Goal: Task Accomplishment & Management: Use online tool/utility

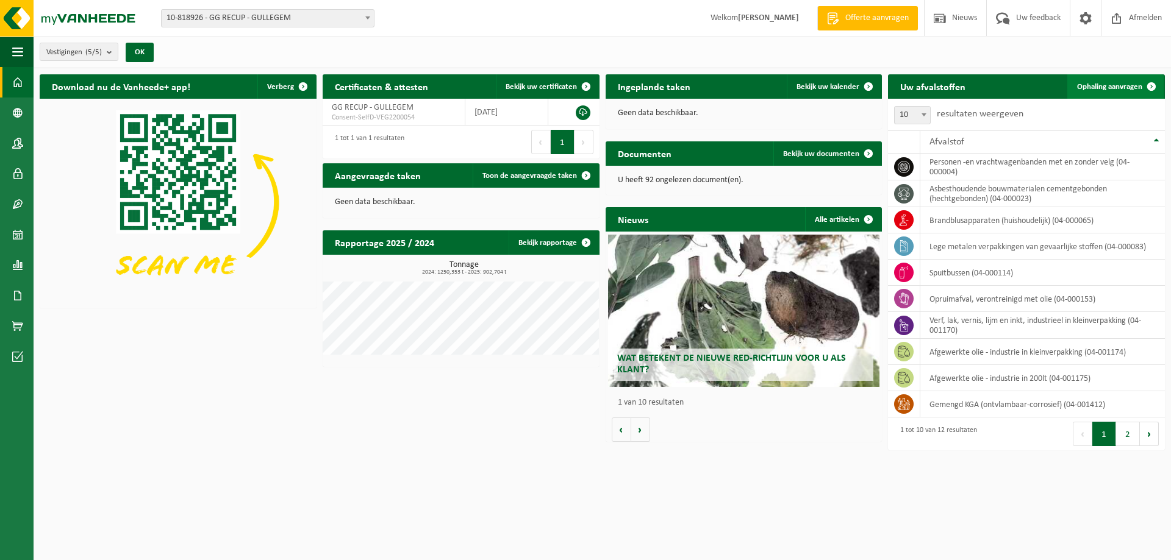
click at [1107, 88] on span "Ophaling aanvragen" at bounding box center [1109, 87] width 65 height 8
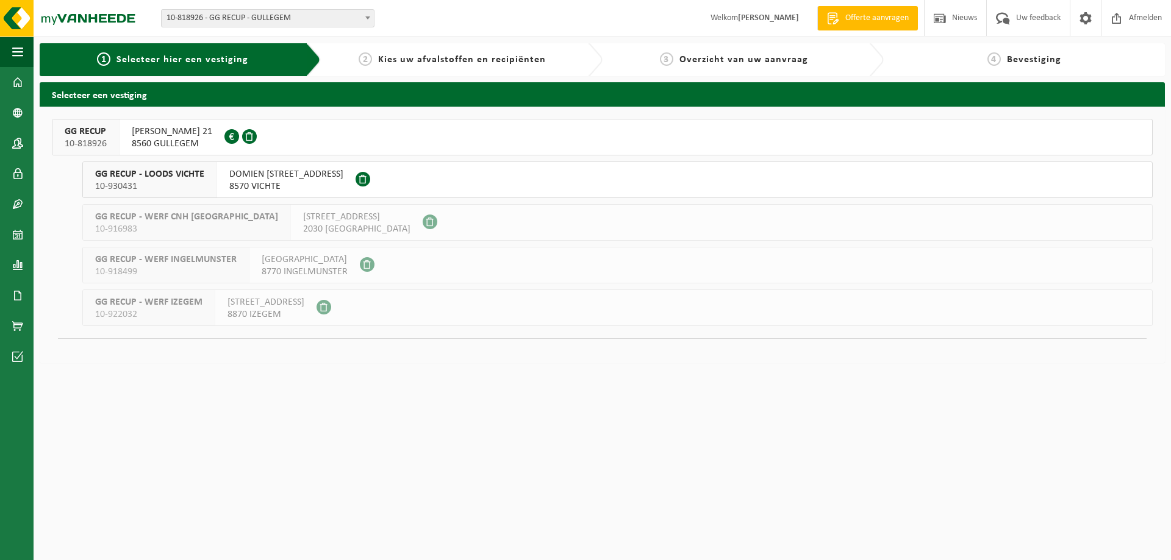
click at [402, 137] on button "GG RECUP 10-818926 HUGO VERRIESTLAAN 21 8560 GULLEGEM 0674.778.421" at bounding box center [602, 137] width 1100 height 37
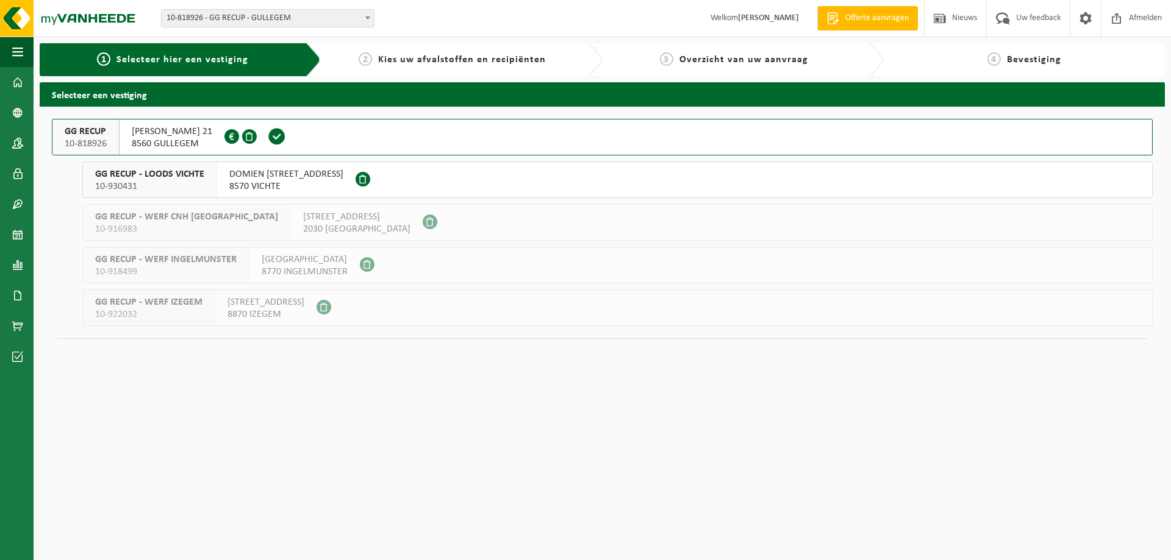
click at [402, 137] on button "GG RECUP 10-818926 HUGO VERRIESTLAAN 21 8560 GULLEGEM 0674.778.421" at bounding box center [602, 137] width 1100 height 37
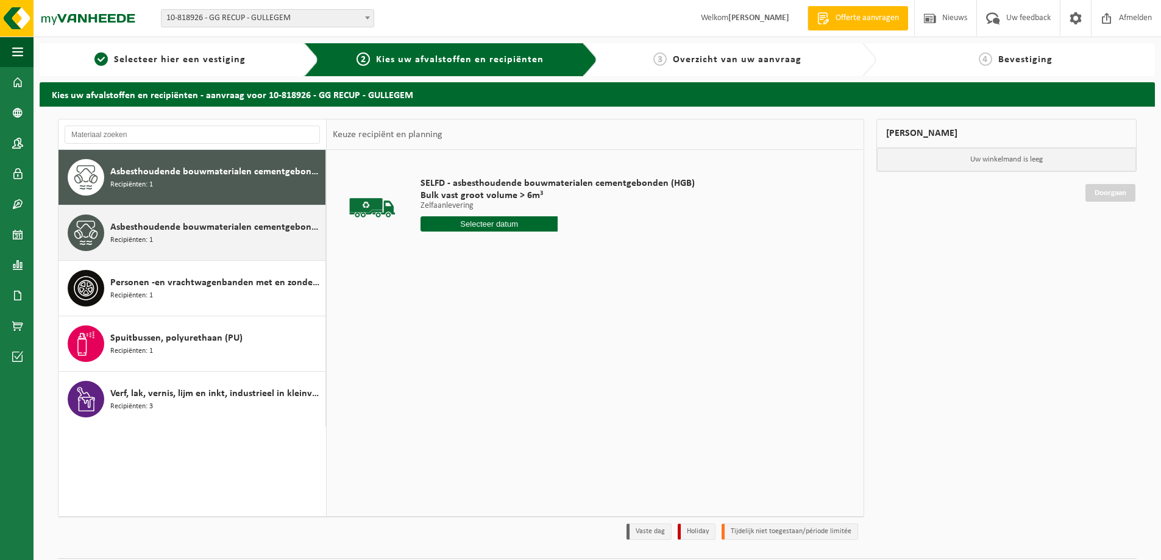
click at [233, 226] on span "Asbesthoudende bouwmaterialen cementgebonden met isolatie(hechtgebonden)" at bounding box center [216, 227] width 212 height 15
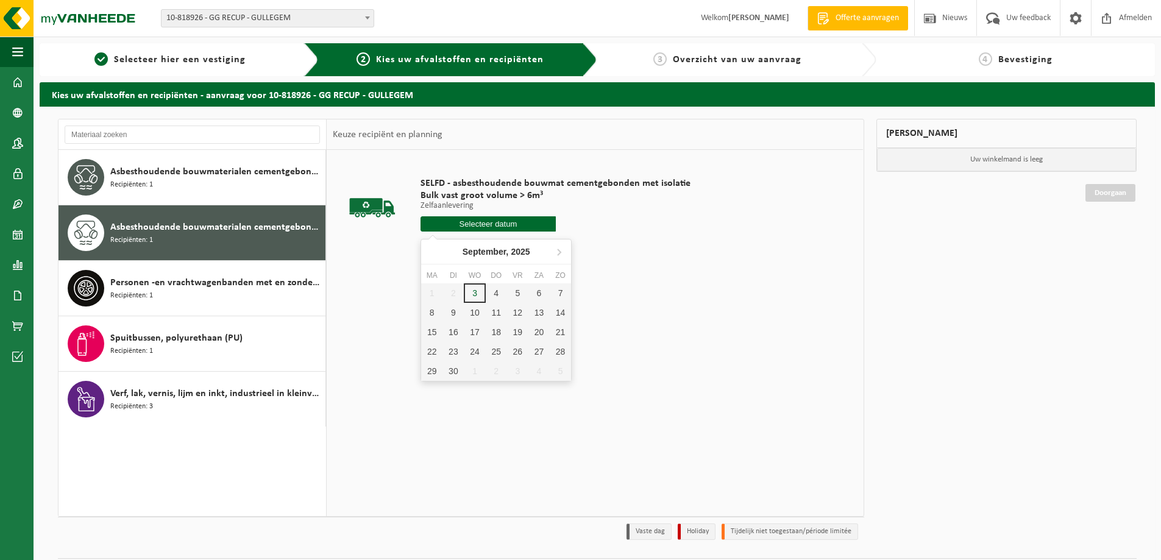
click at [476, 227] on input "text" at bounding box center [488, 223] width 135 height 15
click at [469, 294] on div "3" at bounding box center [474, 293] width 21 height 20
type input "Van 2025-09-03"
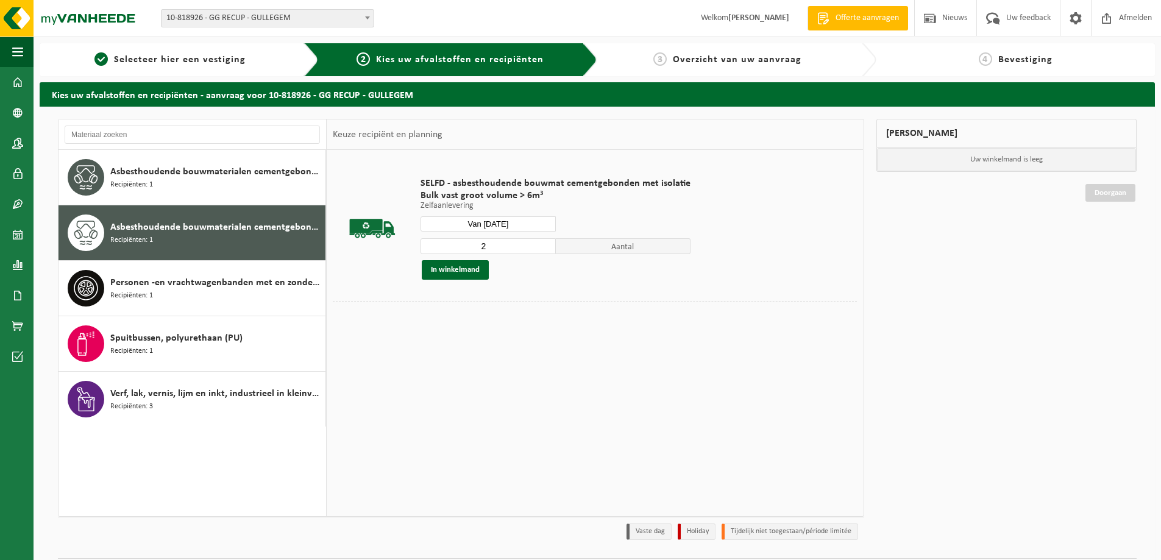
click at [545, 244] on input "2" at bounding box center [488, 246] width 135 height 16
click at [545, 244] on input "3" at bounding box center [488, 246] width 135 height 16
type input "4"
click at [545, 244] on input "4" at bounding box center [488, 246] width 135 height 16
click at [456, 268] on button "In winkelmand" at bounding box center [455, 270] width 67 height 20
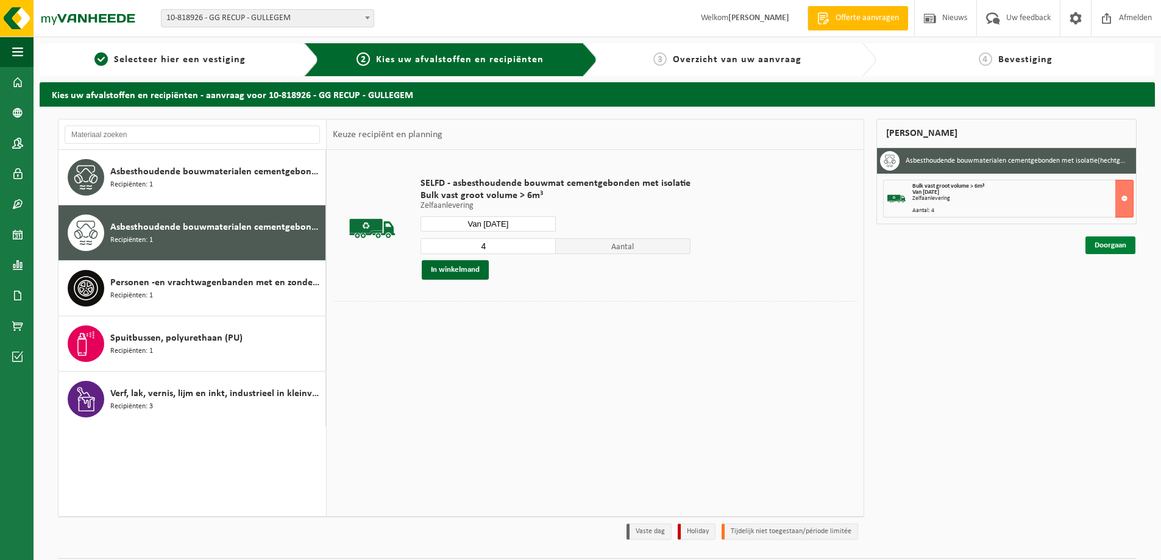
click at [1112, 239] on link "Doorgaan" at bounding box center [1111, 246] width 50 height 18
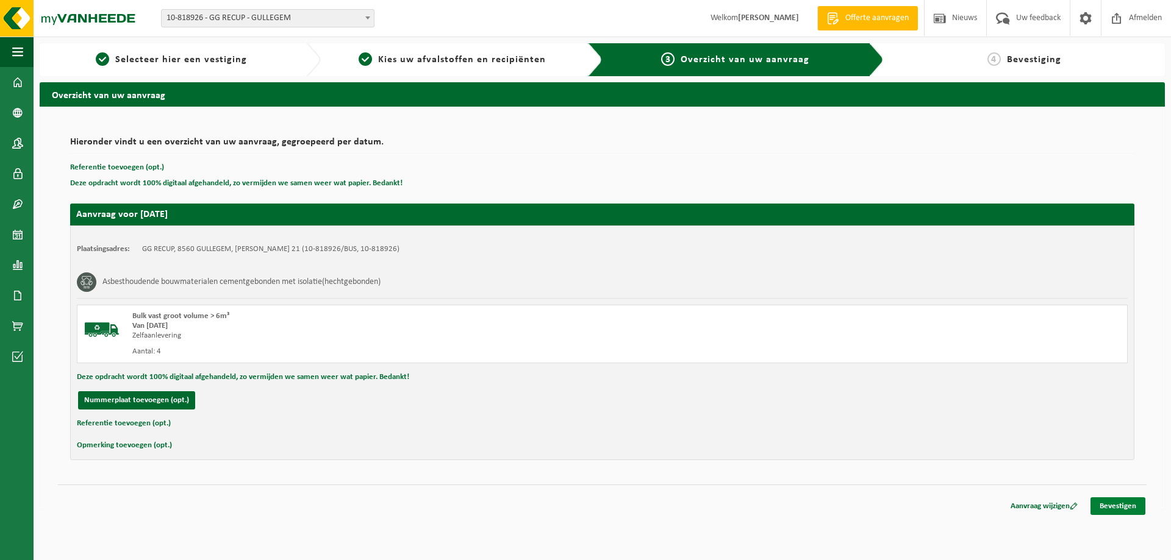
click at [1127, 509] on link "Bevestigen" at bounding box center [1117, 506] width 55 height 18
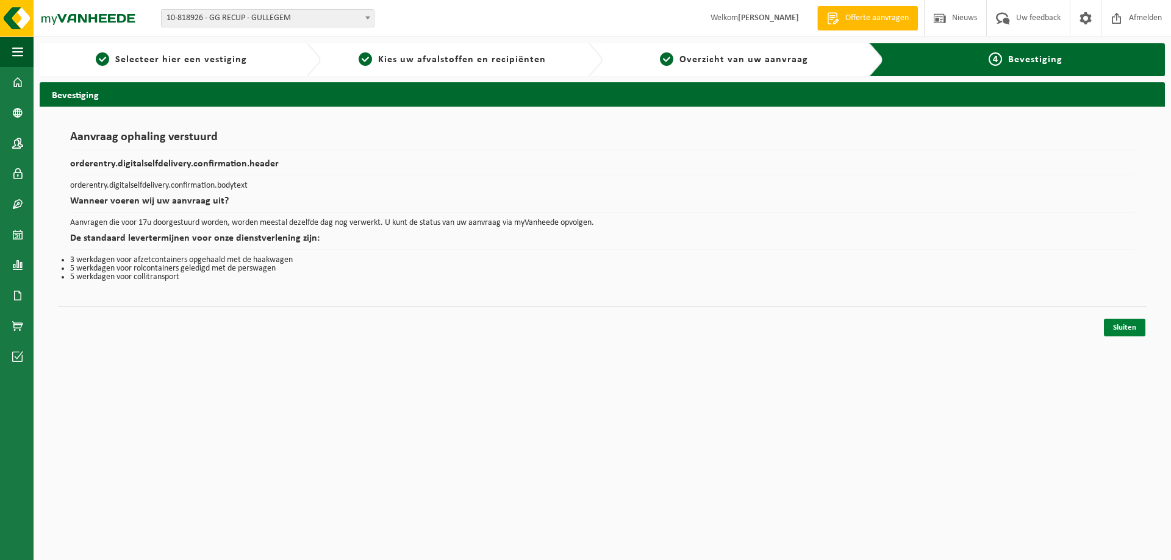
click at [1130, 327] on link "Sluiten" at bounding box center [1123, 328] width 41 height 18
